Goal: Find contact information: Find contact information

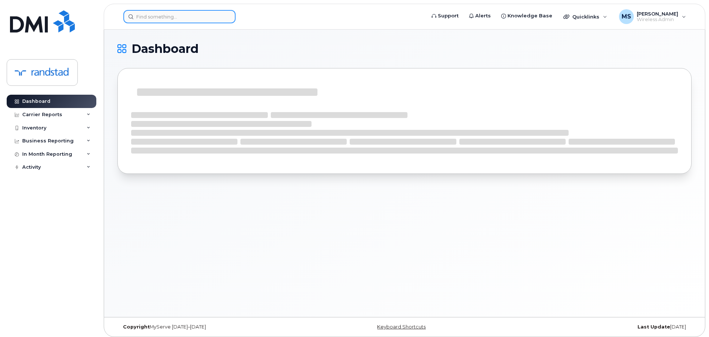
click at [201, 13] on input at bounding box center [179, 16] width 112 height 13
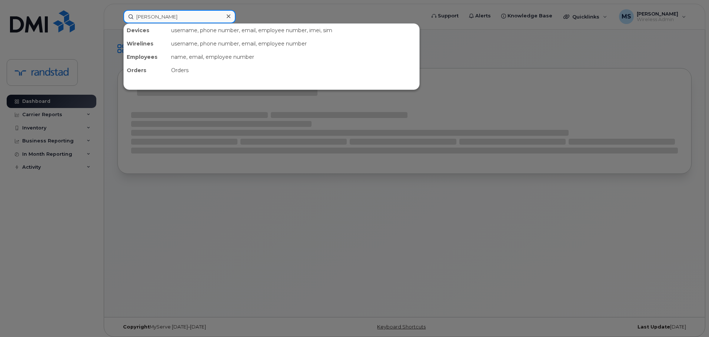
type input "[PERSON_NAME]"
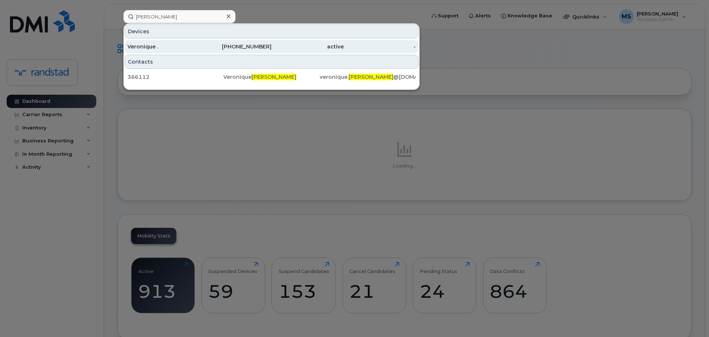
click at [168, 42] on div "Veronique ." at bounding box center [163, 46] width 72 height 13
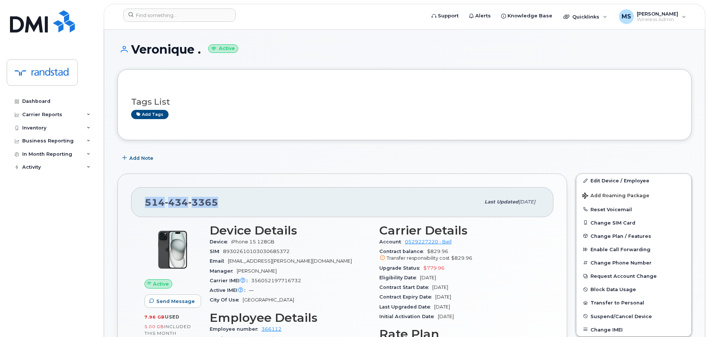
drag, startPoint x: 223, startPoint y: 203, endPoint x: 142, endPoint y: 202, distance: 81.5
click at [142, 202] on div "[PHONE_NUMBER] Last updated [DATE]" at bounding box center [342, 202] width 422 height 30
copy span "[PHONE_NUMBER]"
